Goal: Task Accomplishment & Management: Manage account settings

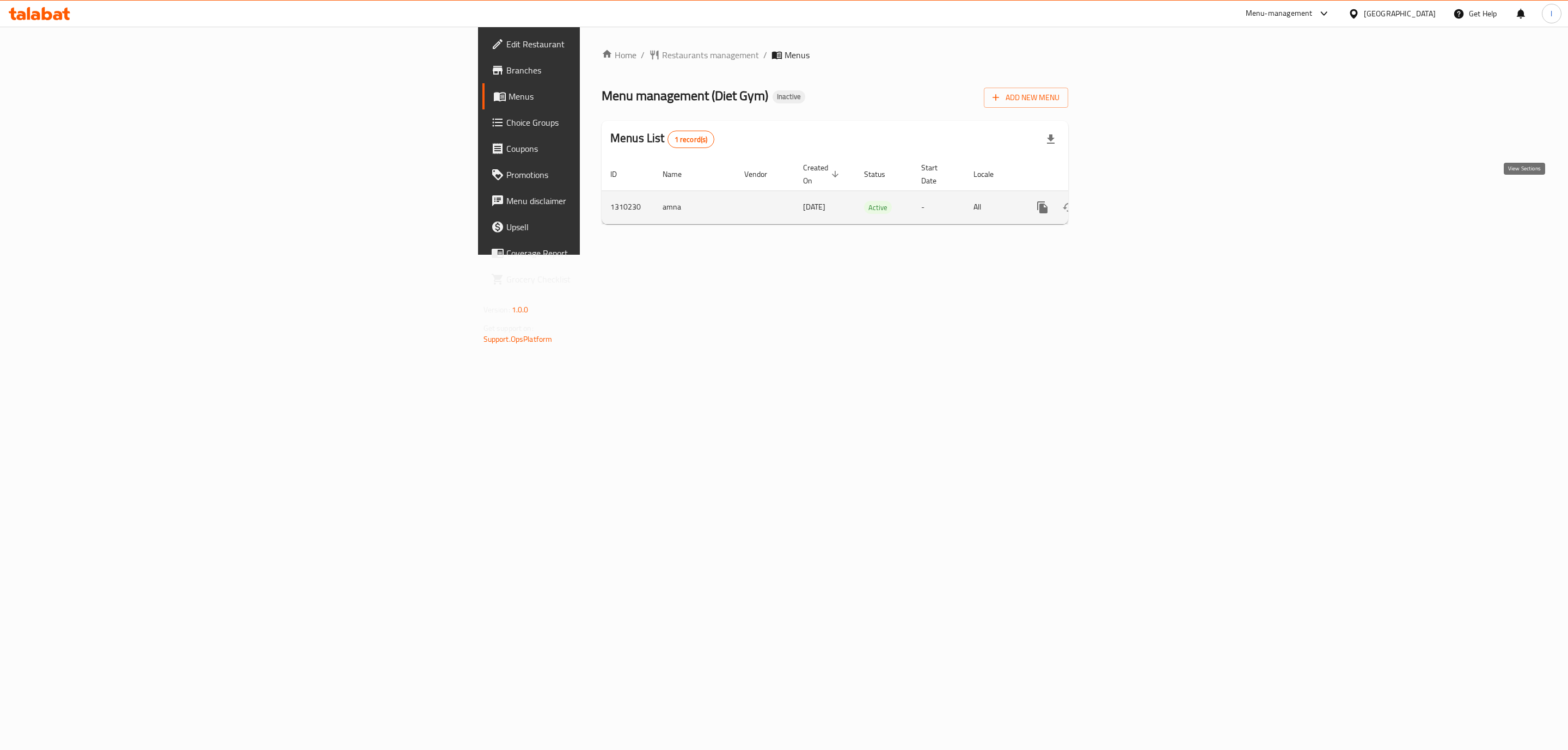
click at [1134, 203] on link "enhanced table" at bounding box center [1121, 207] width 26 height 26
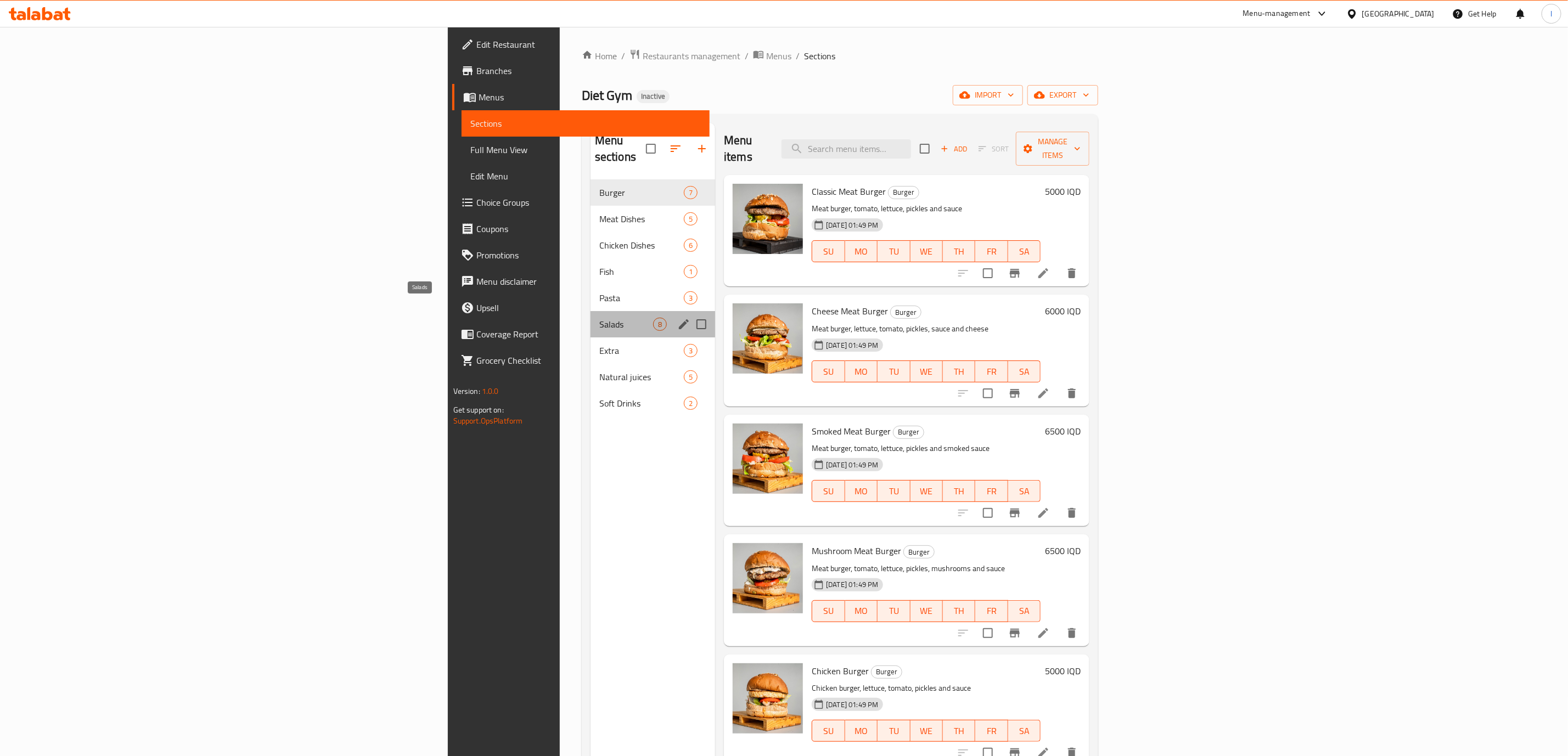
click at [599, 318] on span "Salads" at bounding box center [626, 324] width 54 height 13
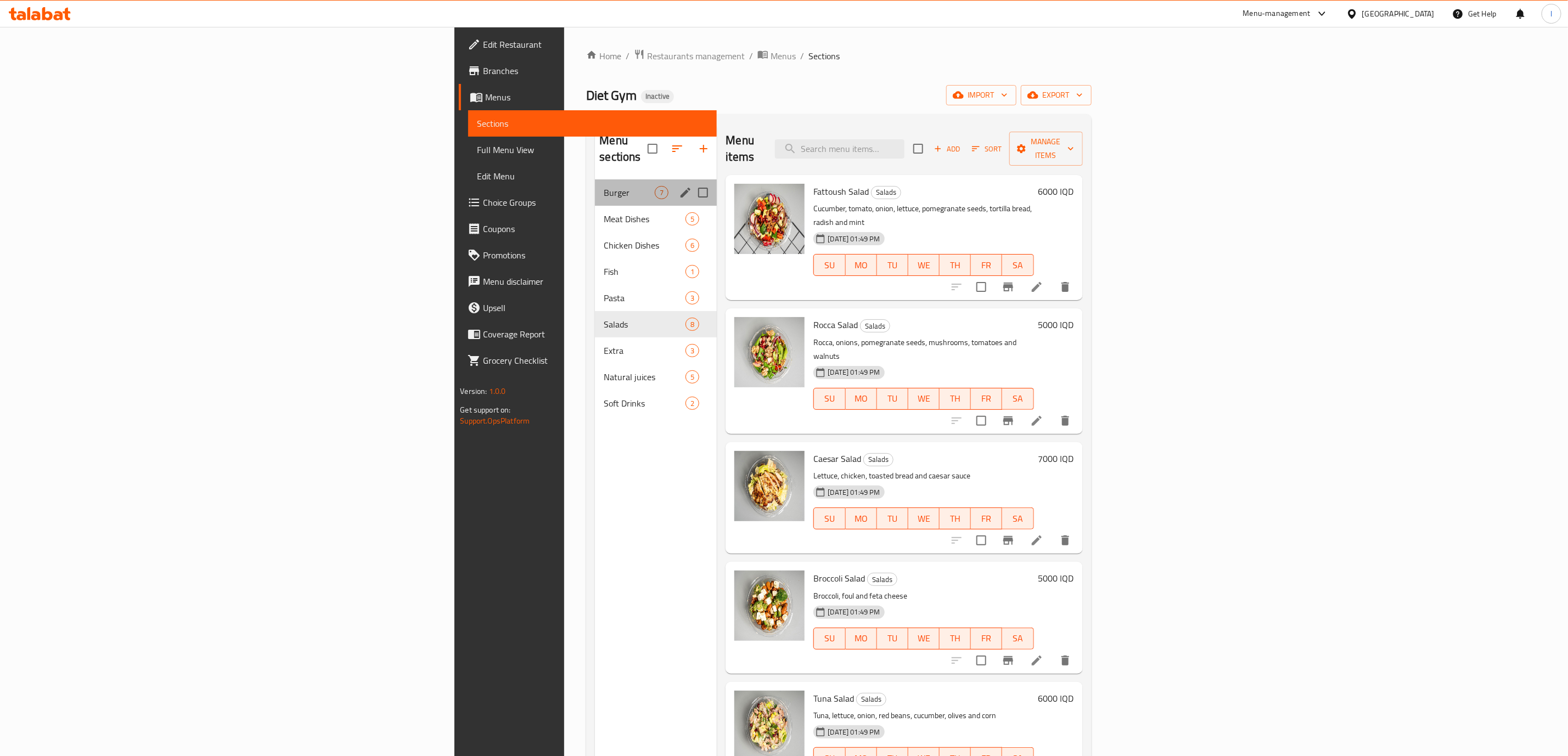
click at [595, 188] on div "Burger 7" at bounding box center [656, 193] width 121 height 26
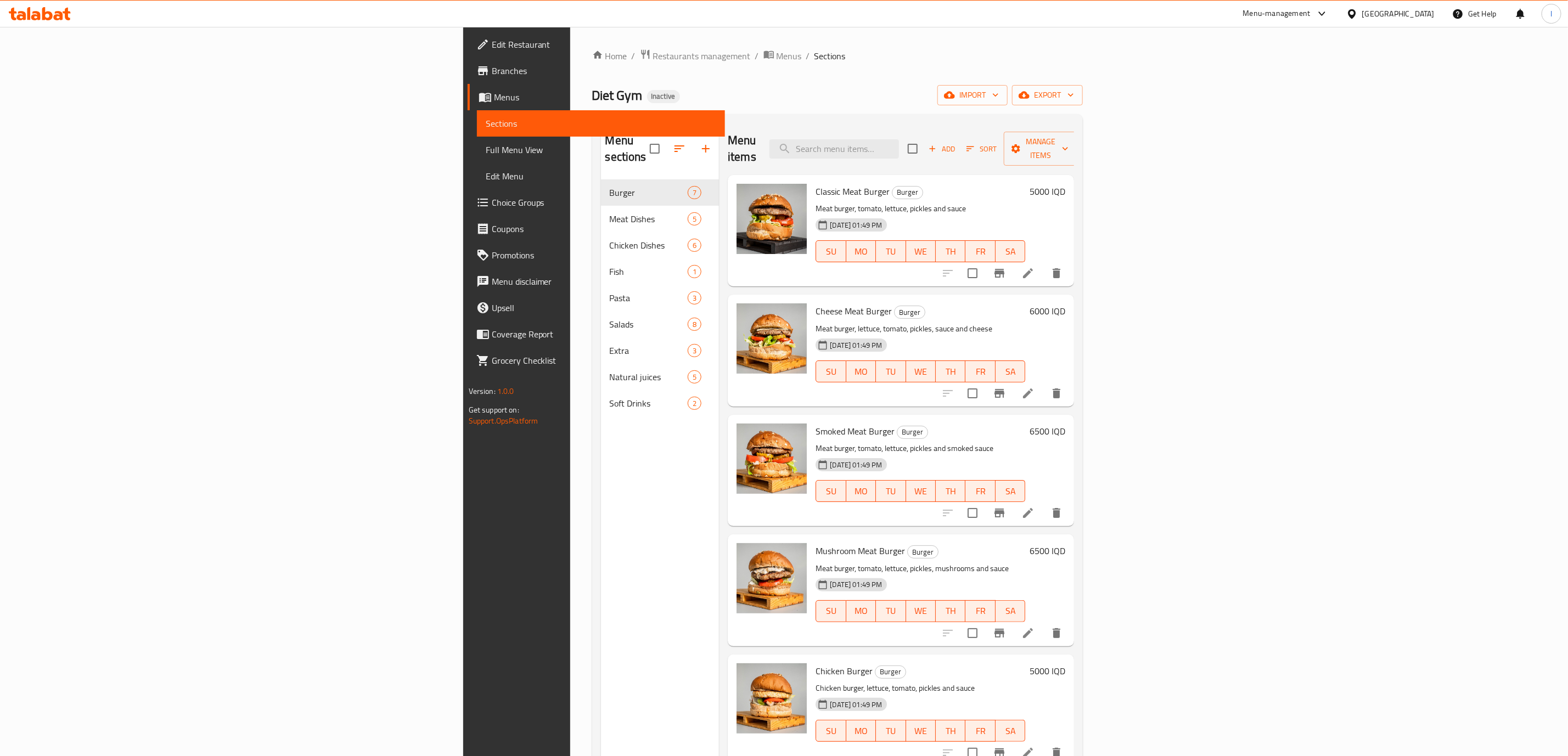
click at [816, 542] on span "Mushroom Meat Burger" at bounding box center [860, 551] width 89 height 16
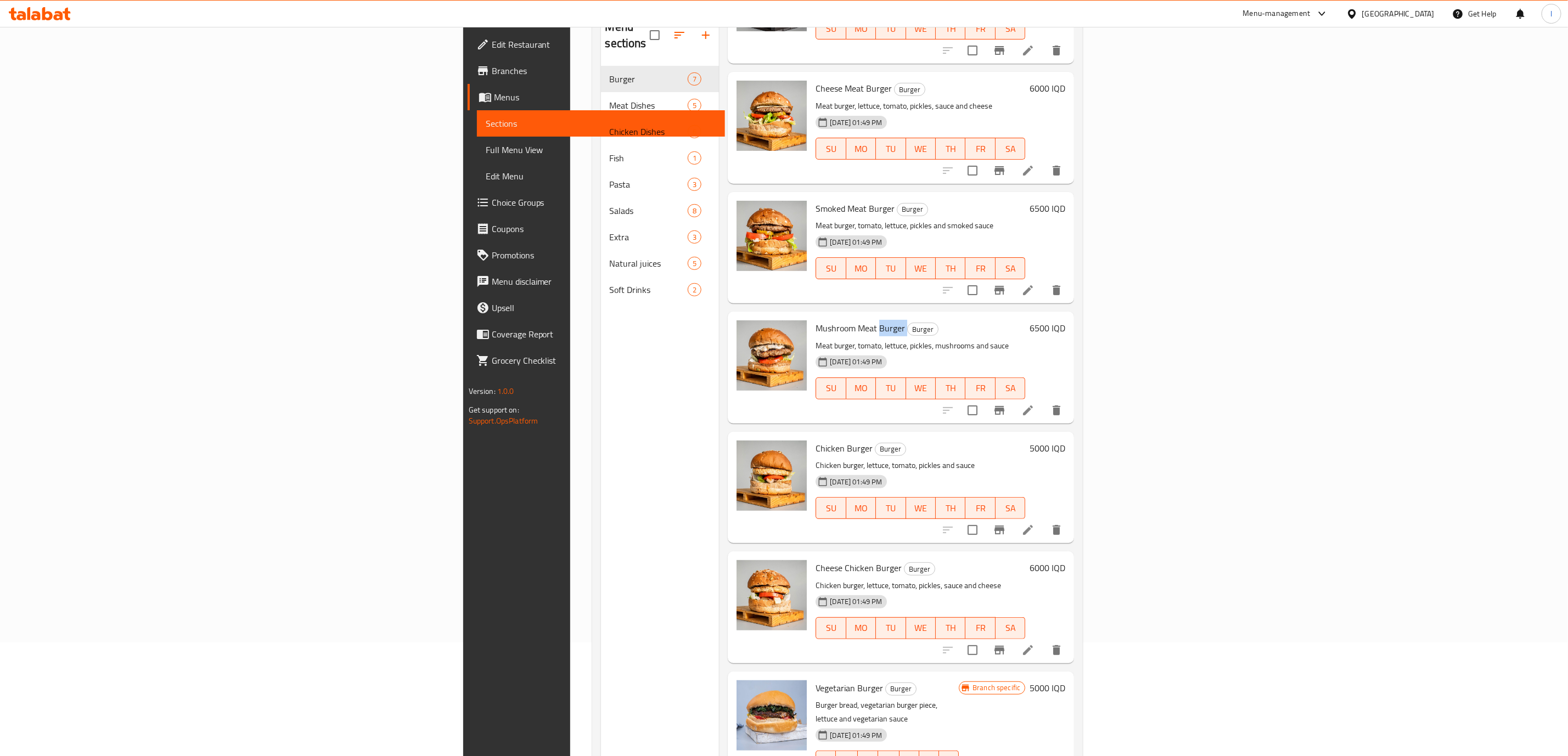
scroll to position [153, 0]
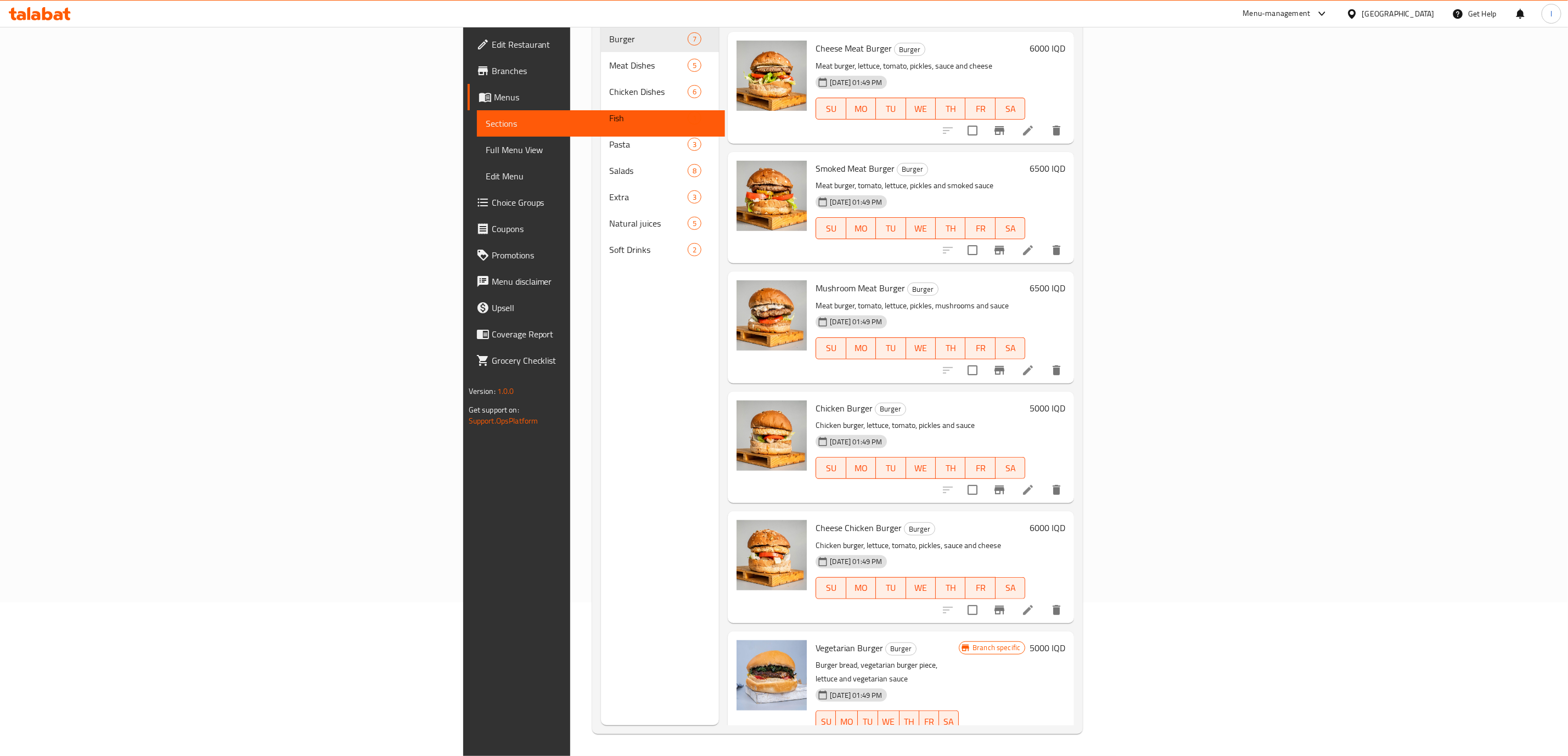
click at [816, 640] on span "Vegetarian Burger" at bounding box center [849, 648] width 68 height 16
click at [601, 424] on div "Menu sections Burger 7 Meat Dishes 5 Chicken Dishes 6 Fish 1 Pasta 3 Salads 8 E…" at bounding box center [660, 347] width 119 height 756
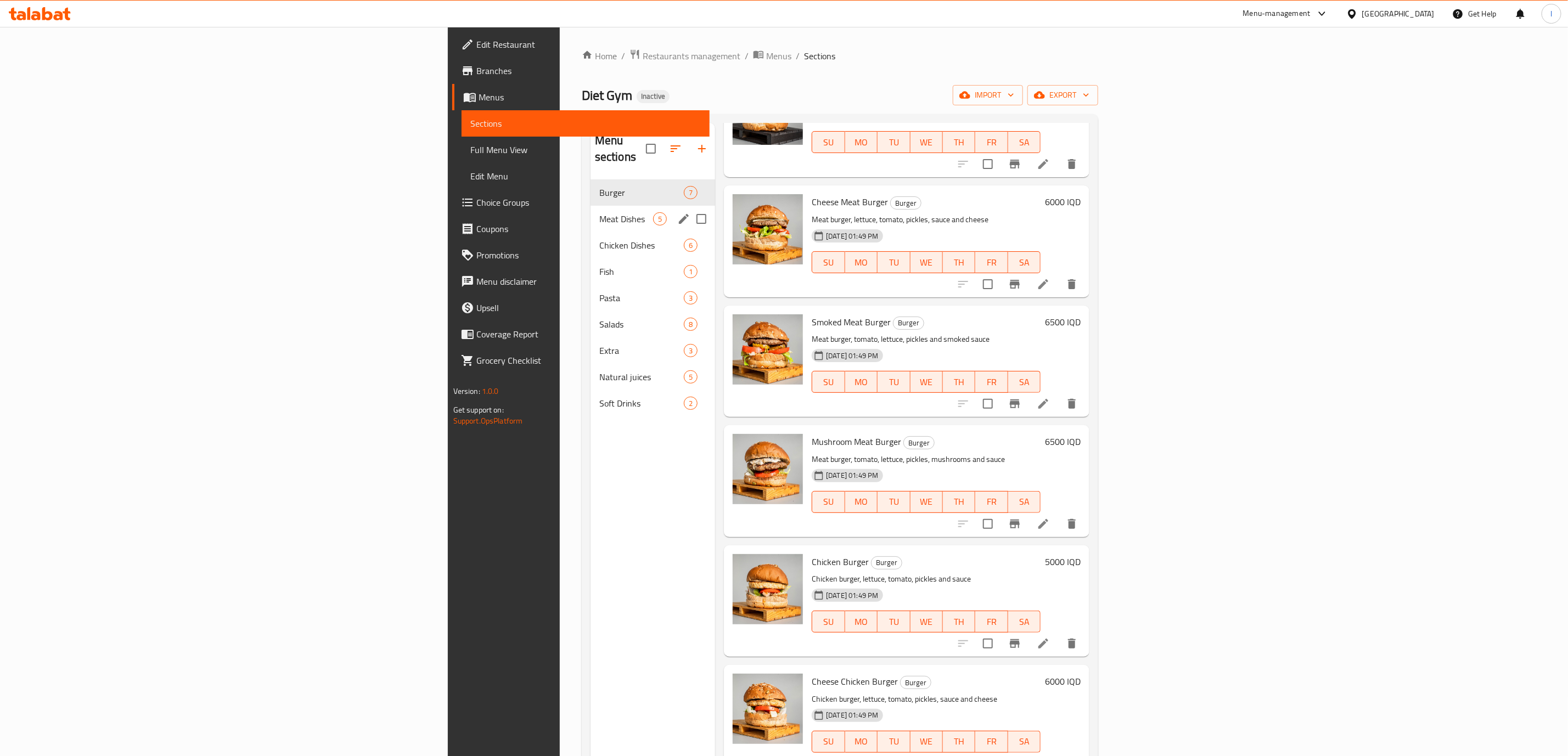
click at [599, 213] on span "Meat Dishes" at bounding box center [626, 219] width 54 height 13
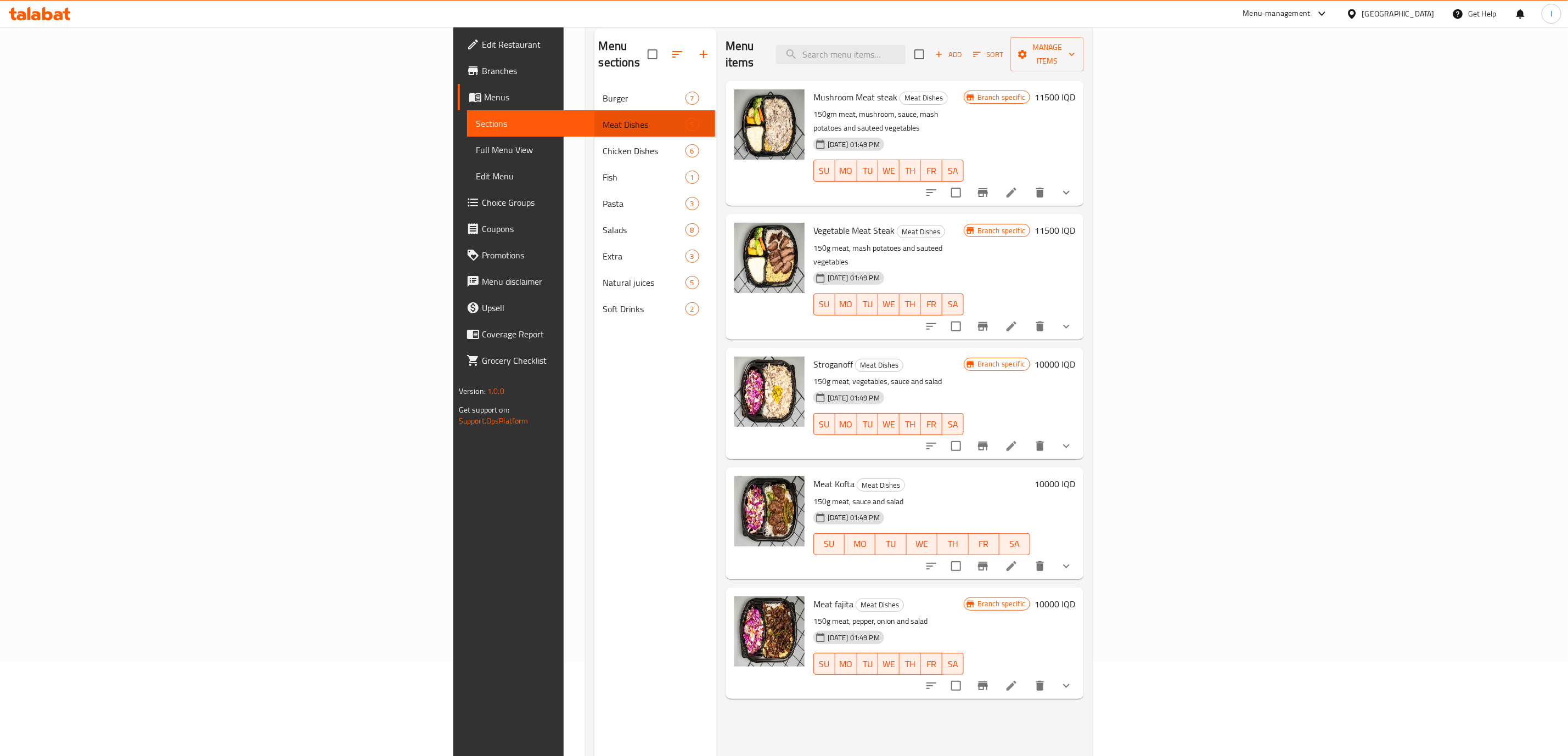
scroll to position [153, 0]
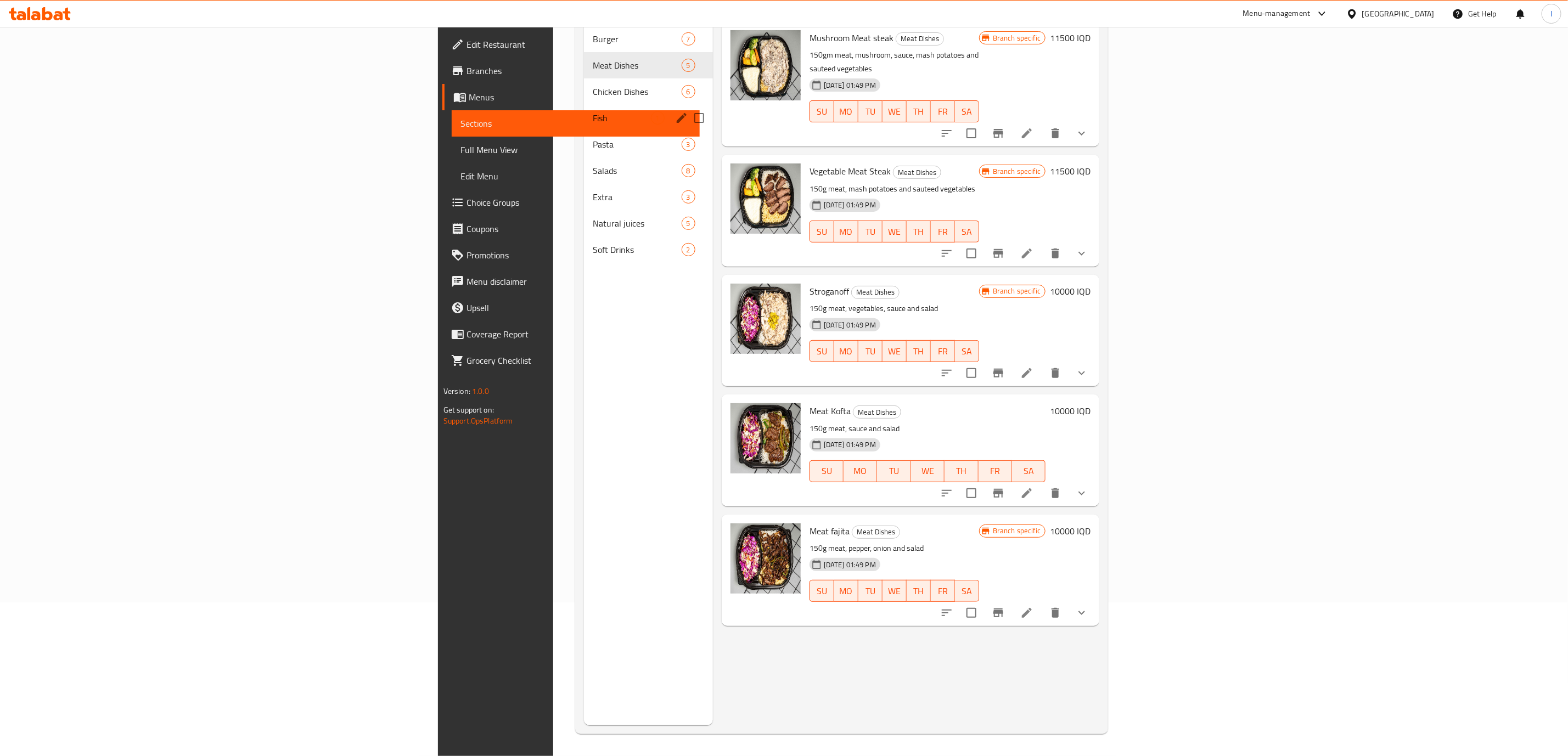
click at [584, 105] on div "Fish 1" at bounding box center [648, 118] width 129 height 26
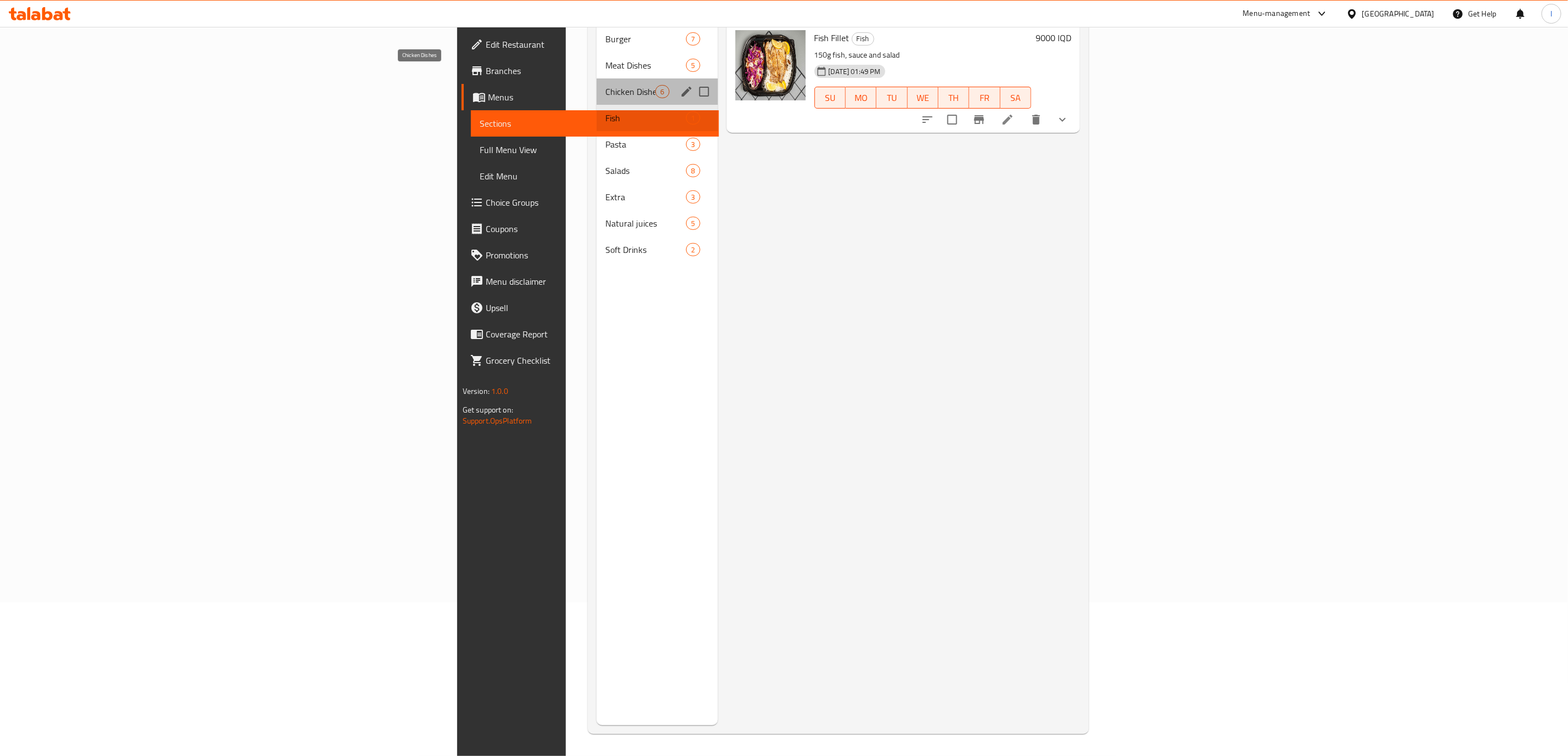
click at [605, 85] on span "Chicken Dishes" at bounding box center [630, 91] width 50 height 13
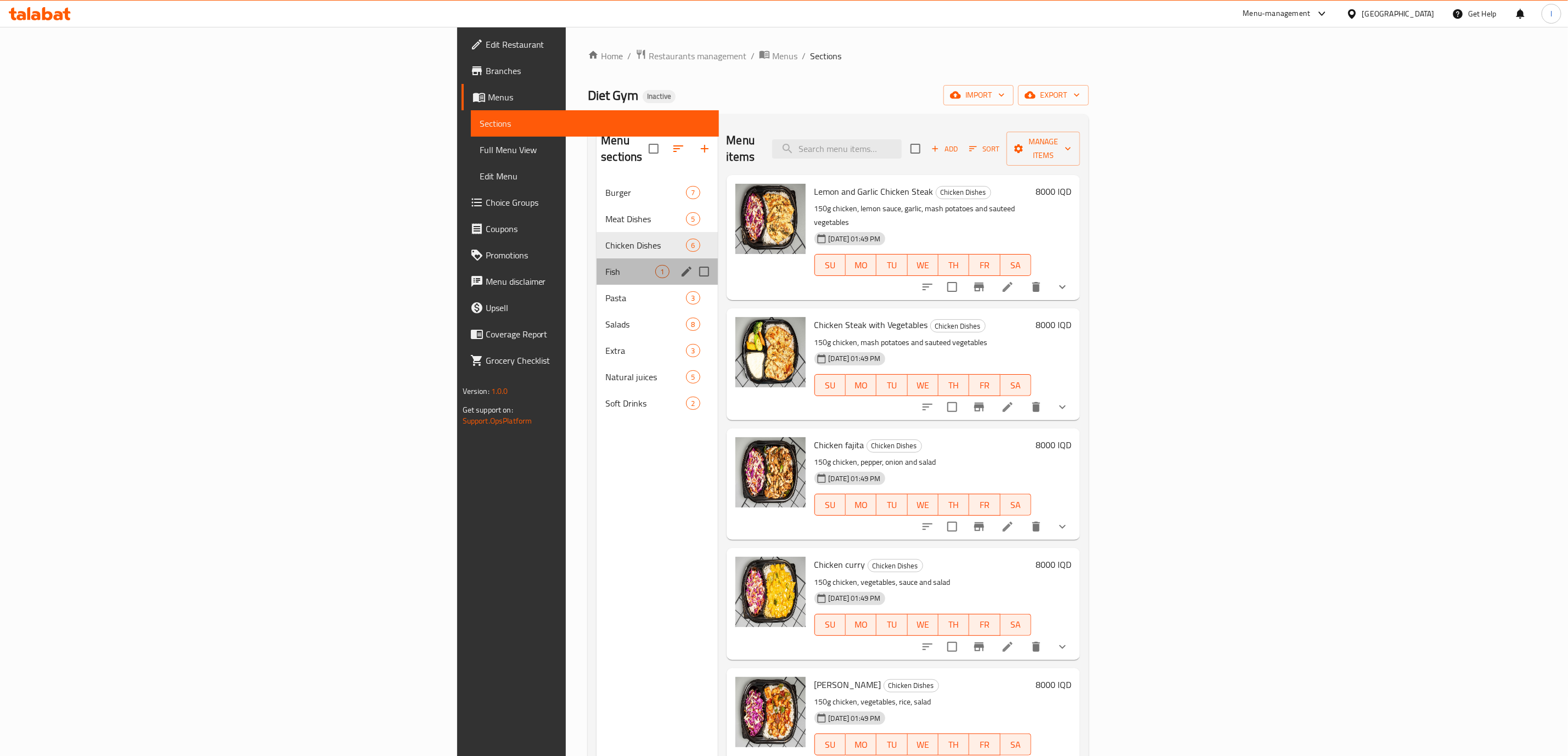
click at [596, 268] on div "Fish 1" at bounding box center [657, 271] width 121 height 26
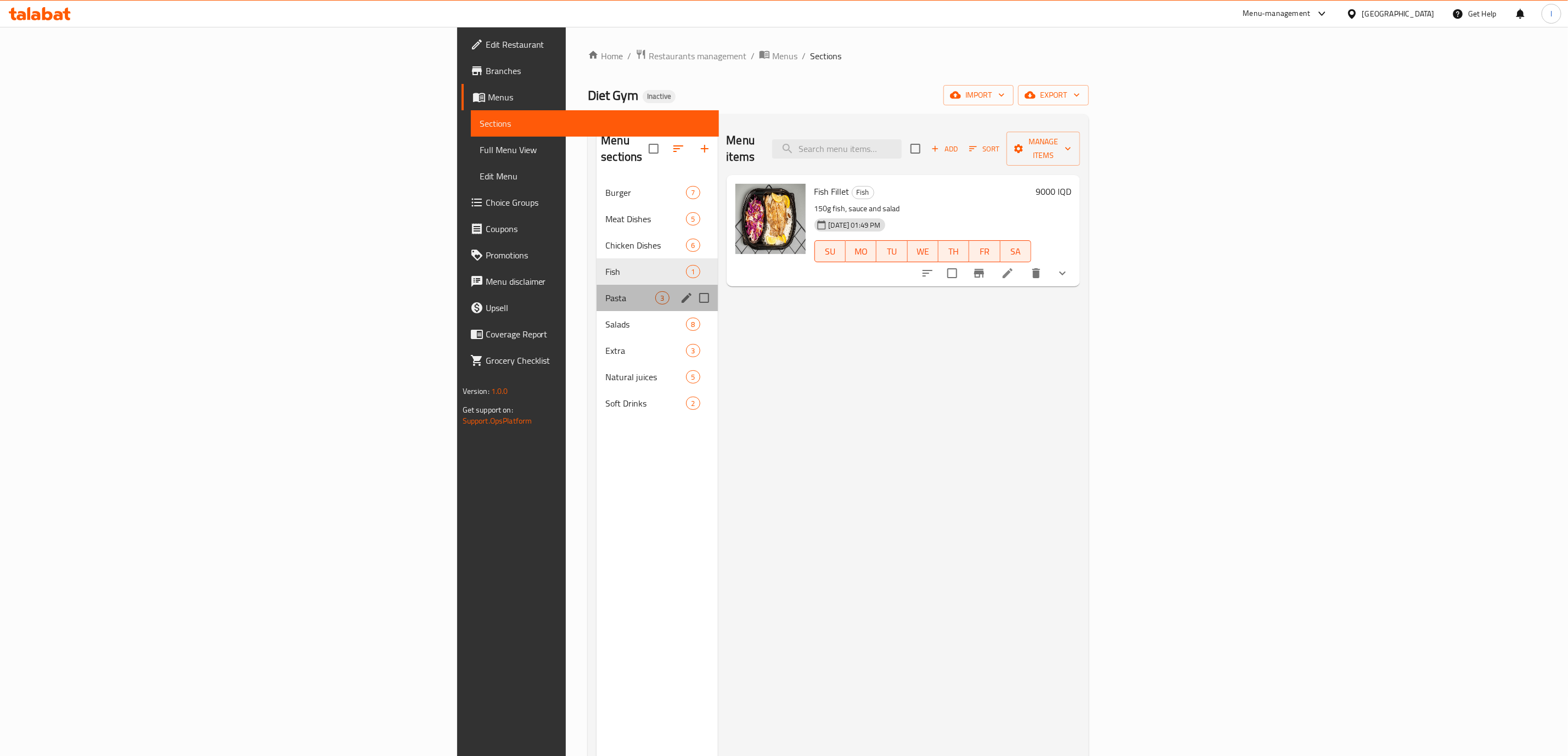
click at [596, 285] on div "Pasta 3" at bounding box center [657, 298] width 121 height 26
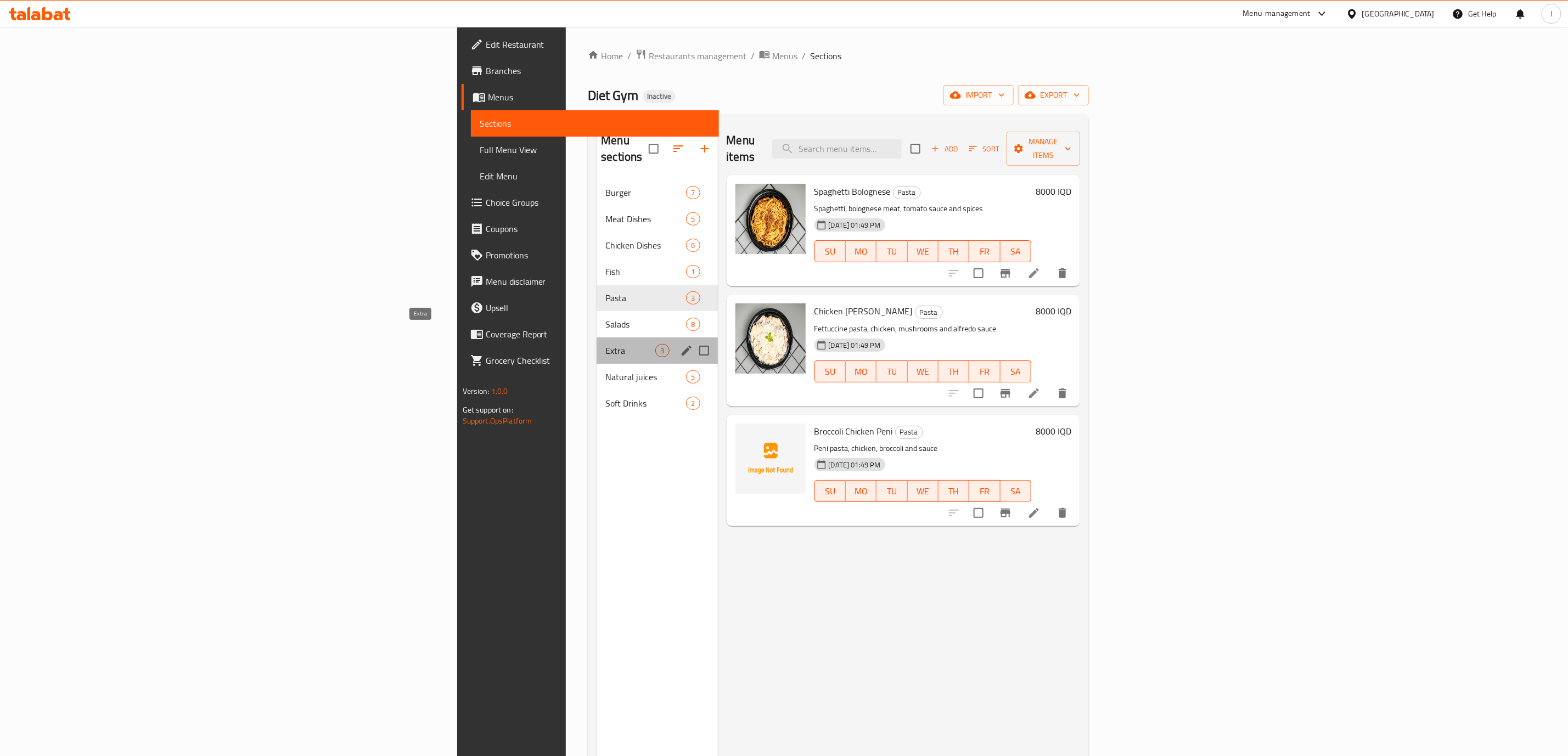
click at [605, 344] on span "Extra" at bounding box center [630, 351] width 50 height 13
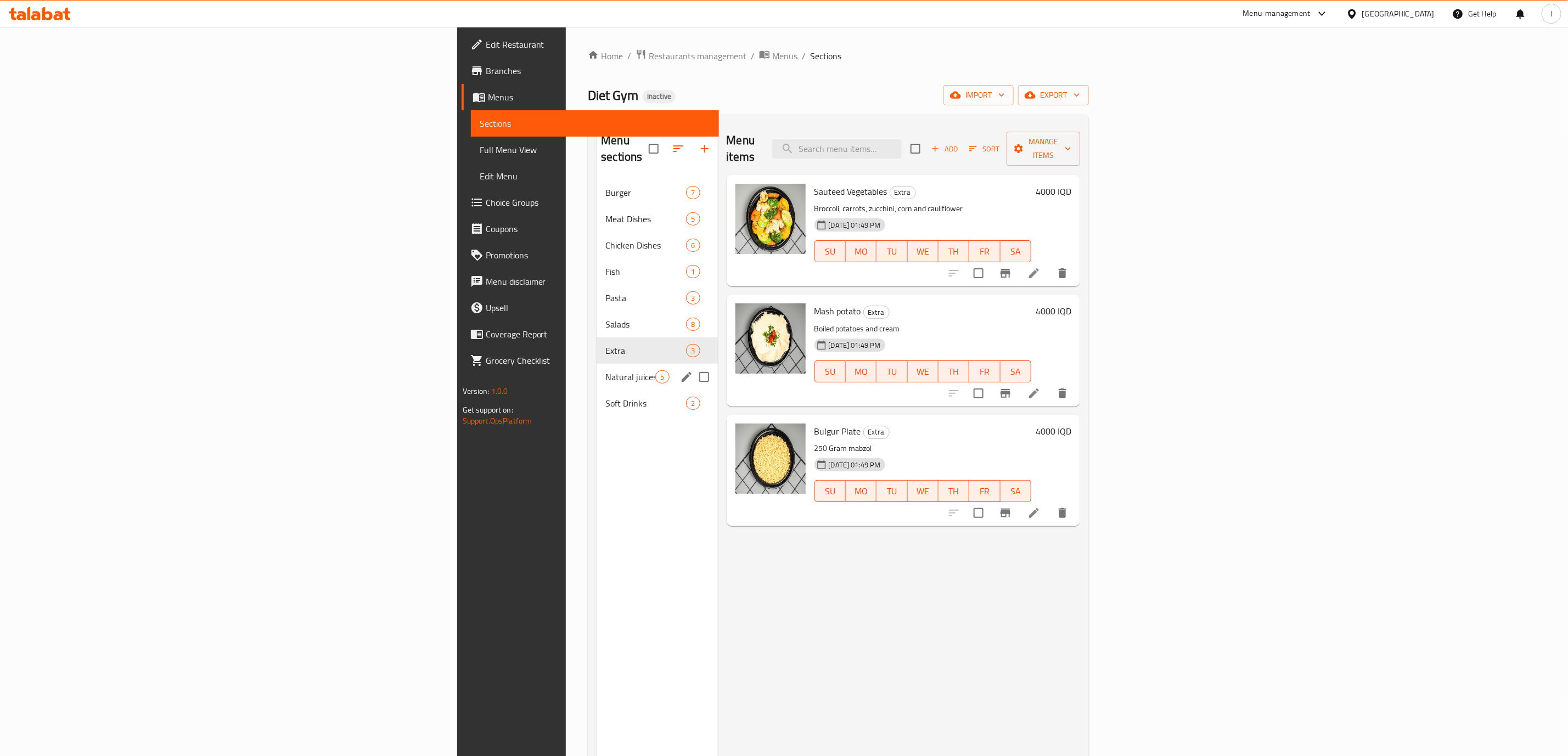
click at [596, 363] on div "Natural juices 5" at bounding box center [657, 376] width 121 height 26
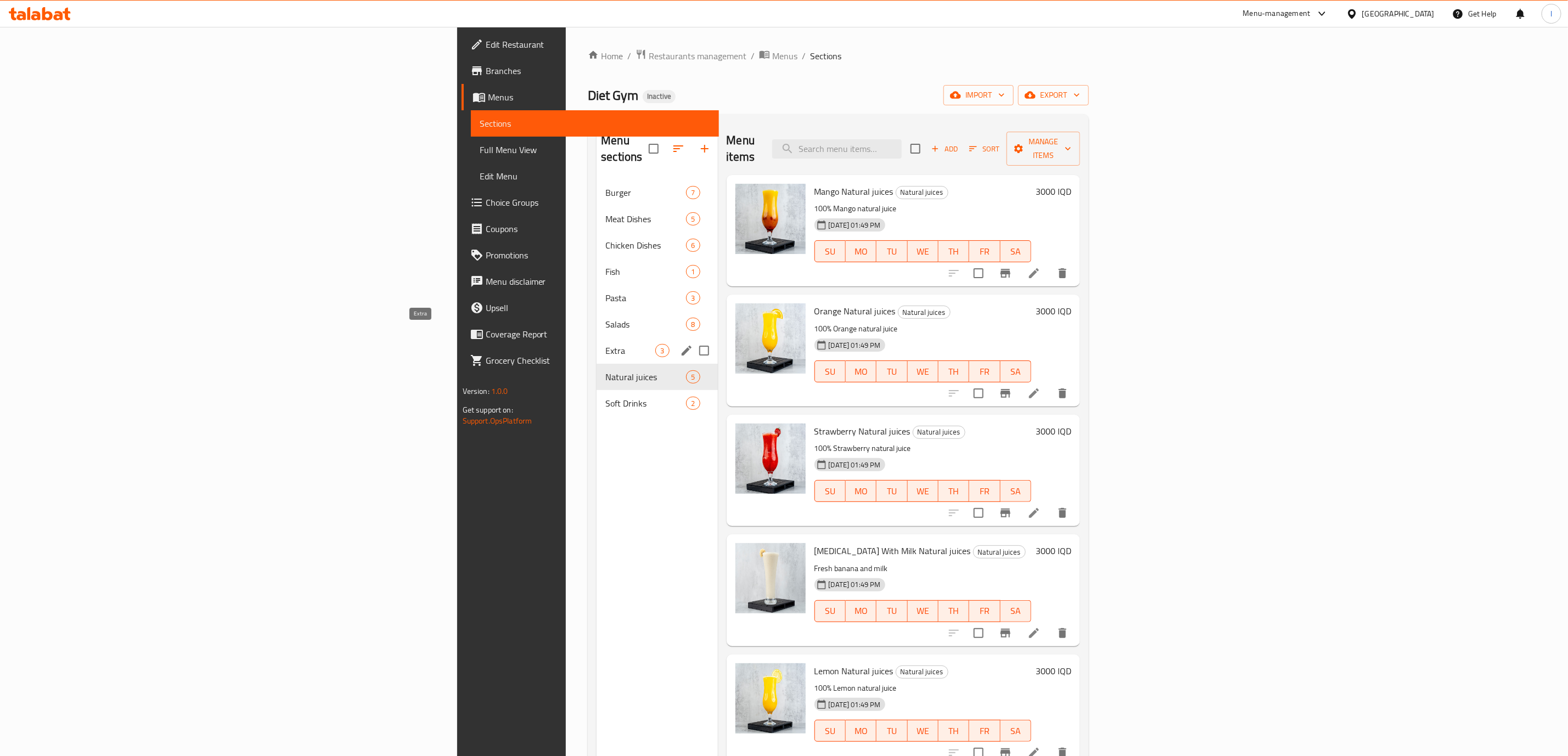
click at [605, 344] on span "Extra" at bounding box center [630, 351] width 50 height 13
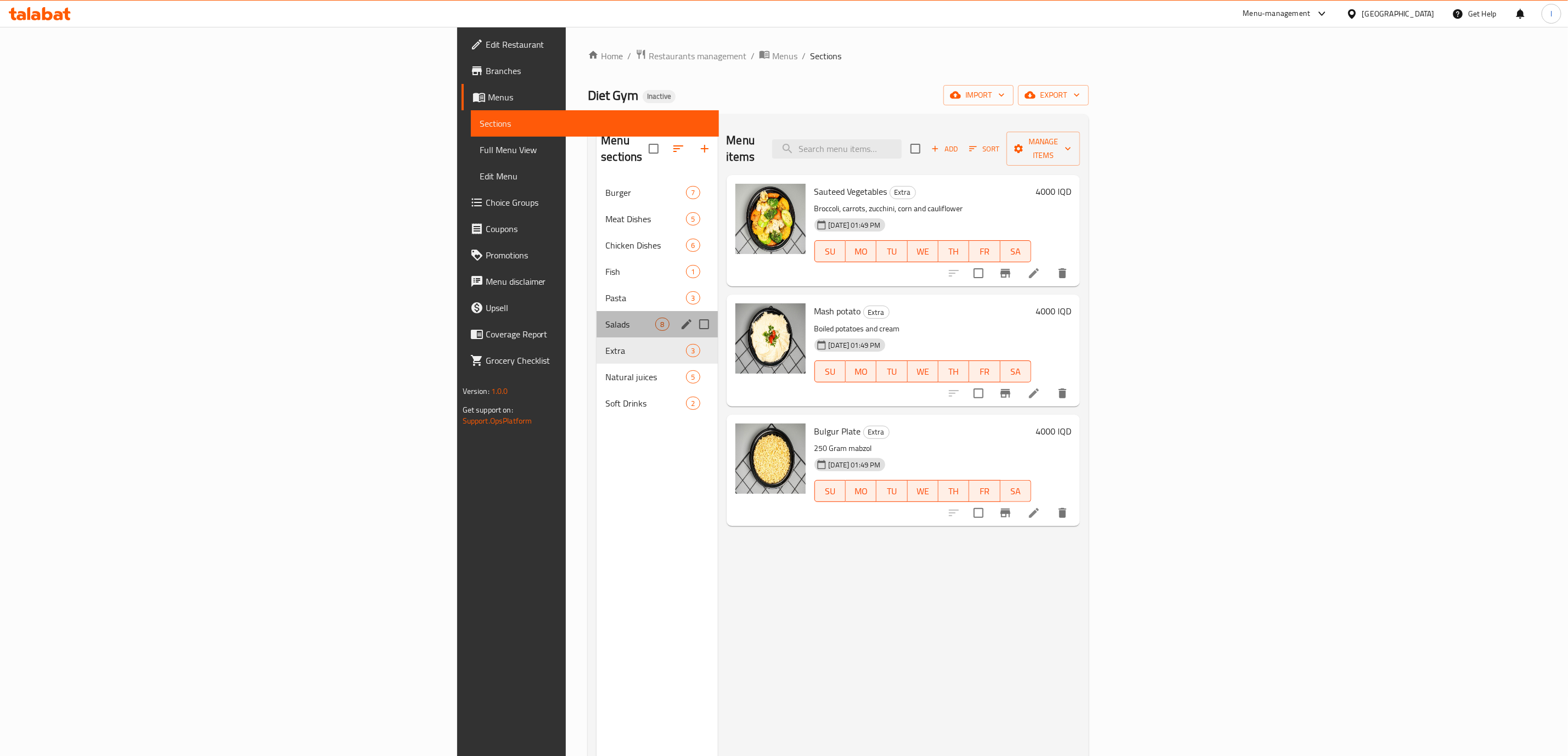
click at [596, 311] on div "Salads 8" at bounding box center [657, 324] width 121 height 26
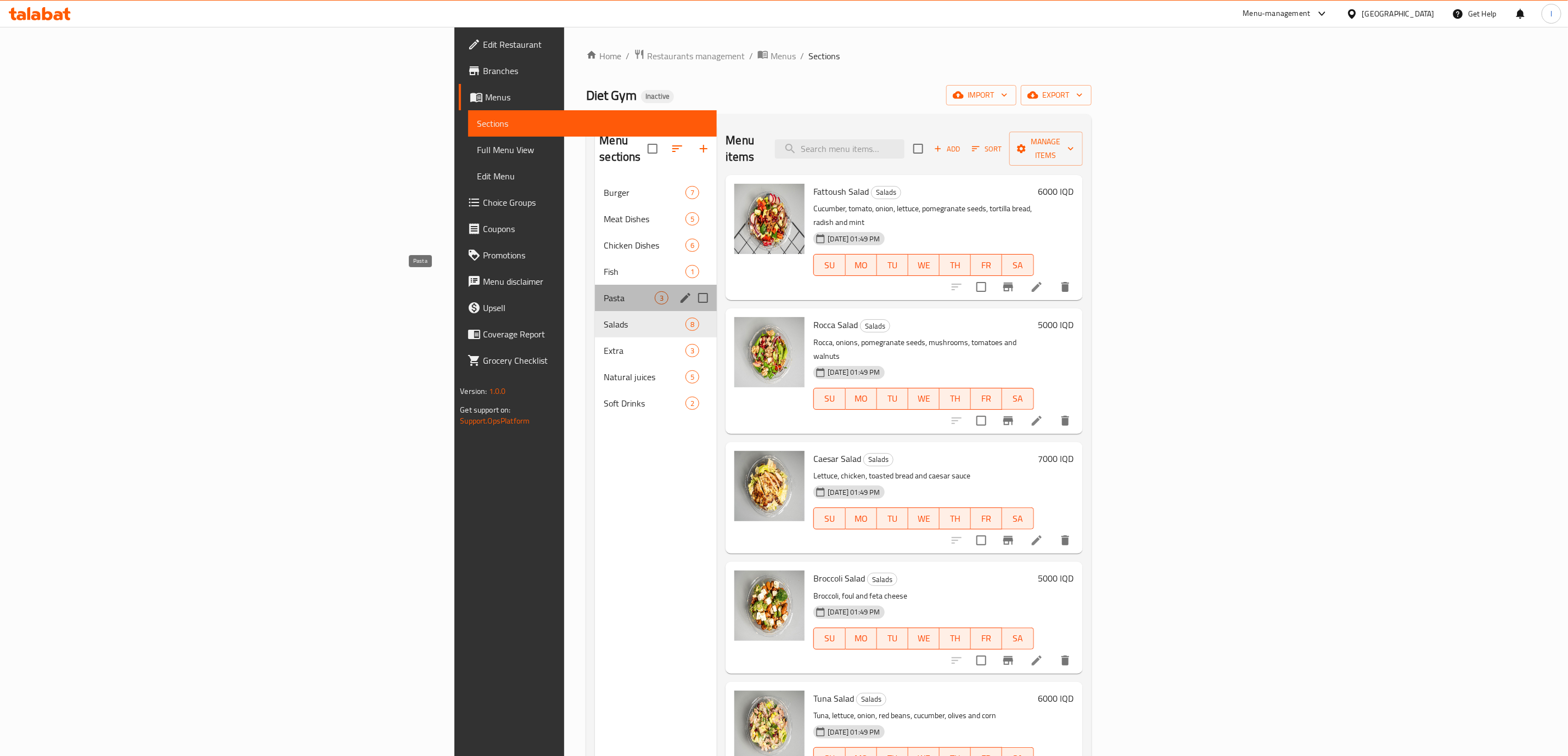
click at [604, 291] on span "Pasta" at bounding box center [629, 298] width 51 height 13
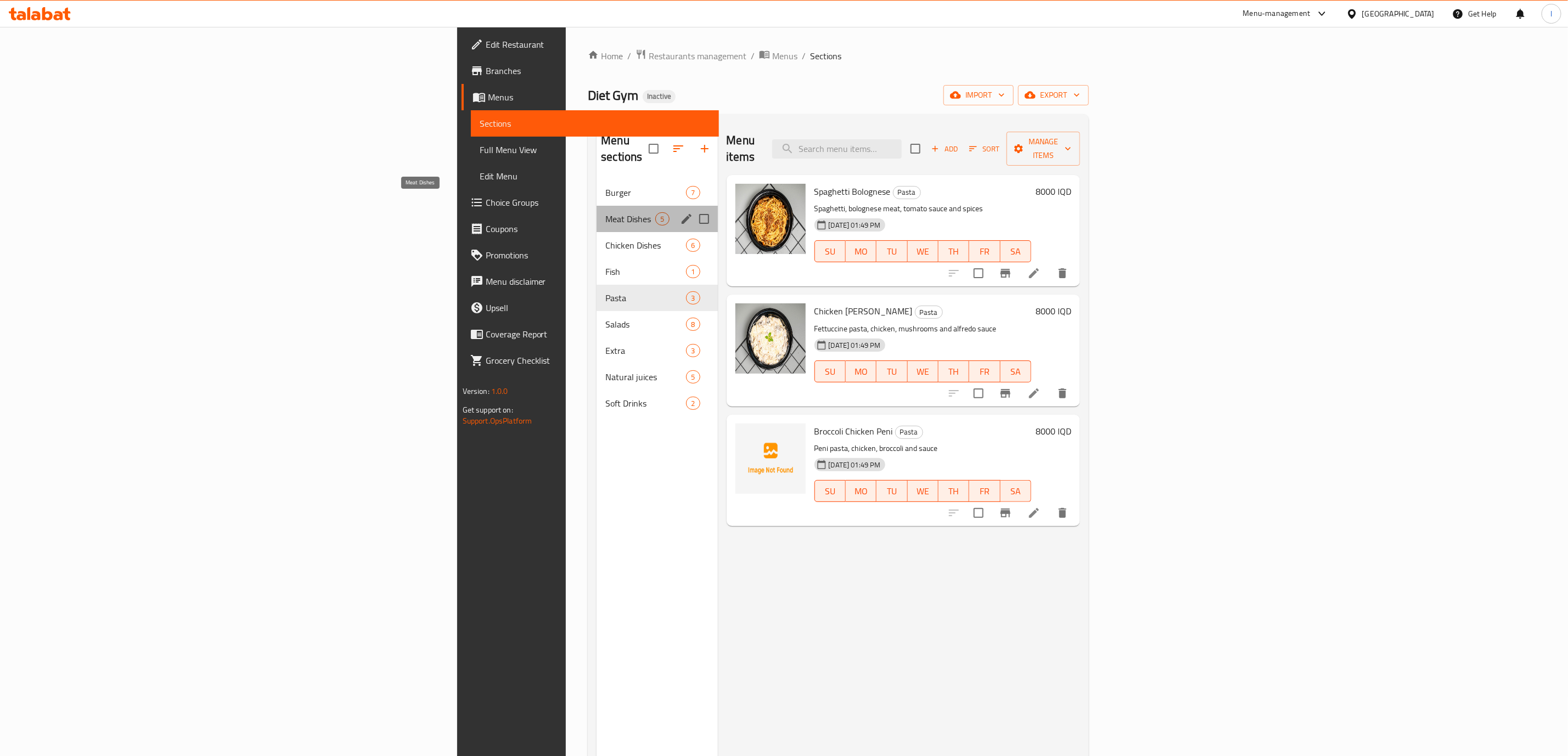
click at [596, 205] on div "Meat Dishes 5" at bounding box center [657, 218] width 121 height 26
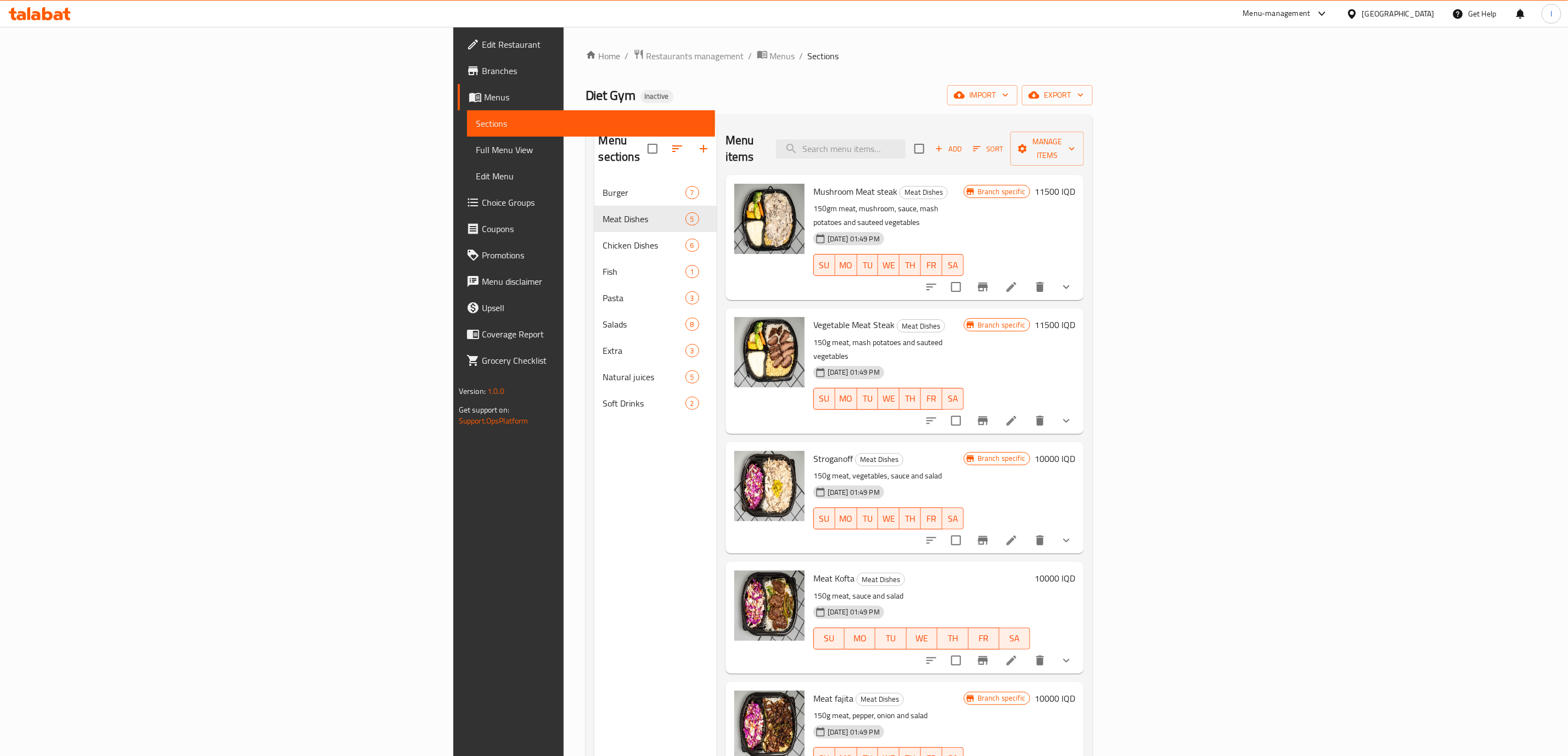
click at [595, 175] on nav "Burger 7 Meat Dishes 5 Chicken Dishes 6 Fish 1 Pasta 3 Salads 8 Extra 3 Natural…" at bounding box center [656, 298] width 122 height 246
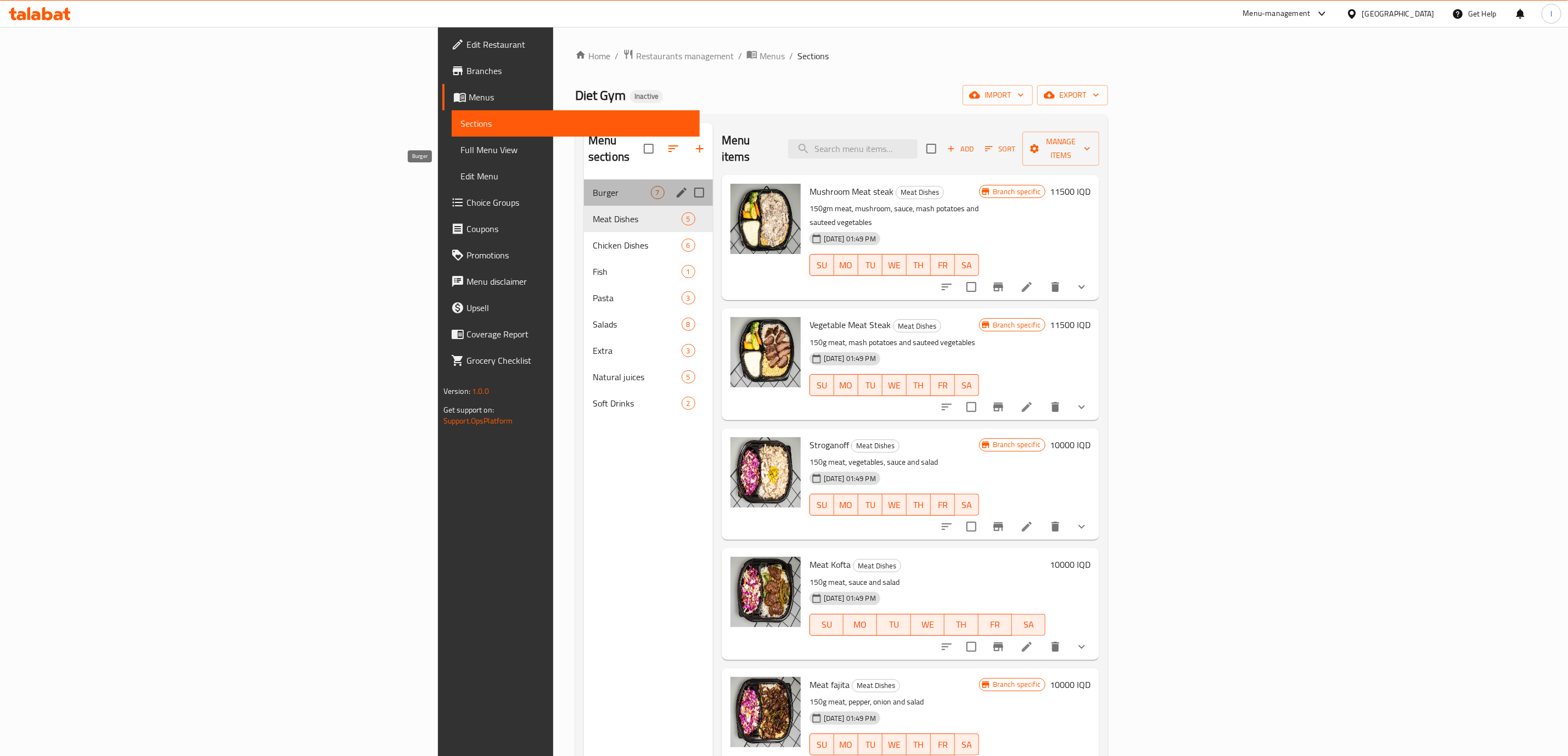
click at [593, 186] on span "Burger" at bounding box center [622, 193] width 58 height 13
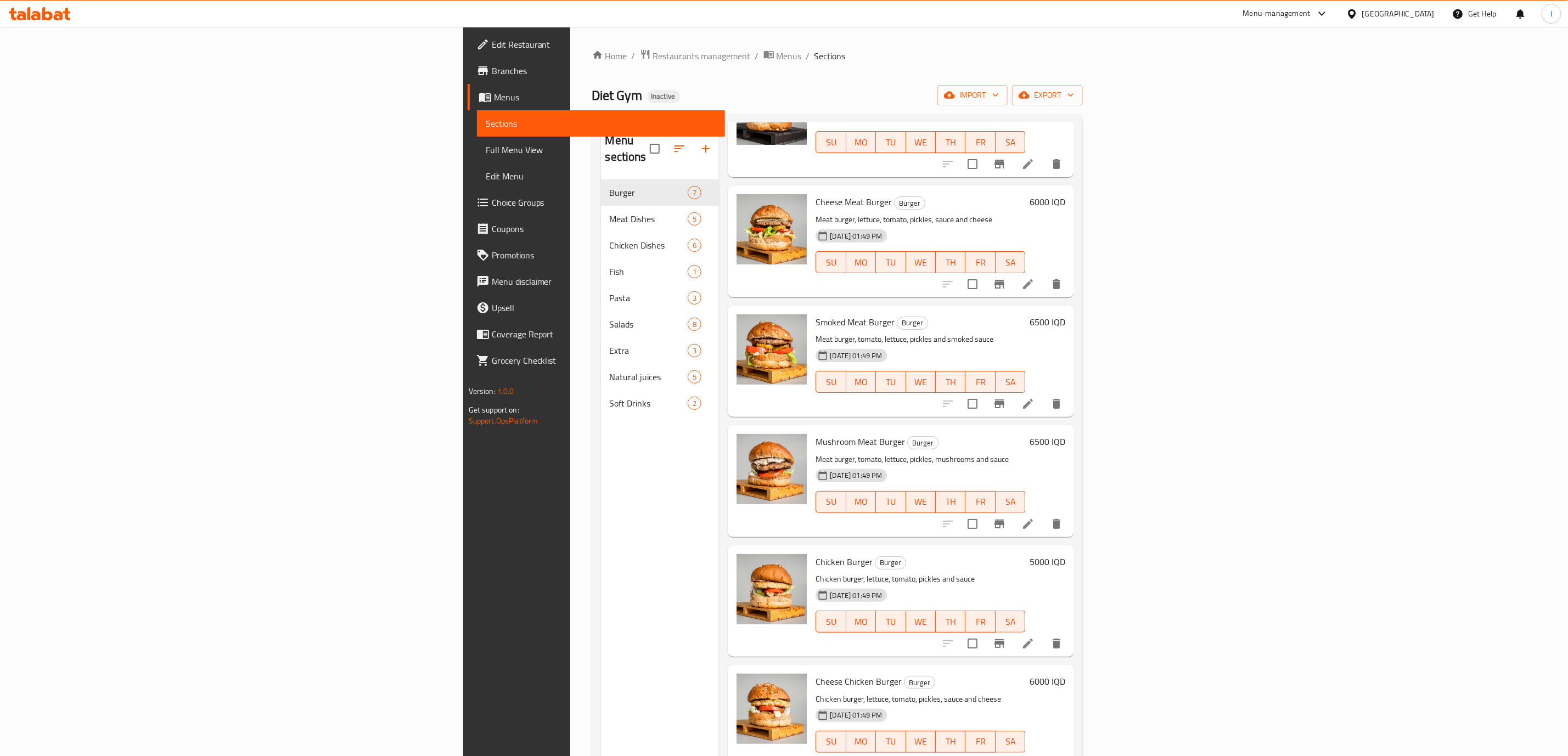
scroll to position [153, 0]
